Goal: Complete application form

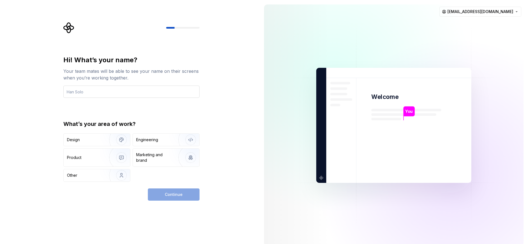
click at [161, 91] on input "text" at bounding box center [131, 92] width 136 height 12
type input "Chris Oliver"
click at [162, 197] on div "Continue" at bounding box center [174, 194] width 52 height 12
click at [150, 141] on div "Engineering" at bounding box center [147, 140] width 22 height 6
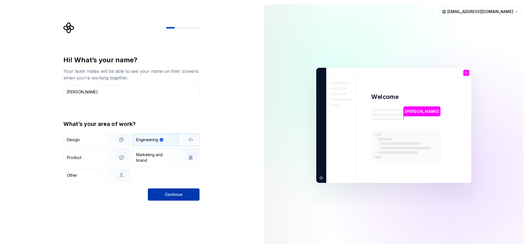
click at [176, 190] on button "Continue" at bounding box center [174, 194] width 52 height 12
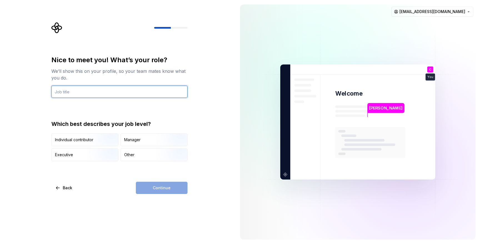
click at [132, 96] on input "text" at bounding box center [119, 92] width 136 height 12
type input "Software Engineer"
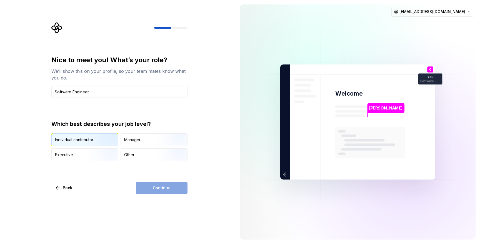
click at [92, 142] on img "button" at bounding box center [105, 146] width 36 height 37
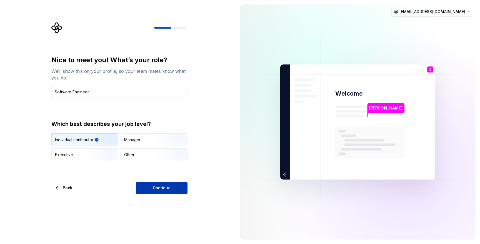
click at [168, 186] on span "Continue" at bounding box center [162, 188] width 18 height 6
